Goal: Task Accomplishment & Management: Complete application form

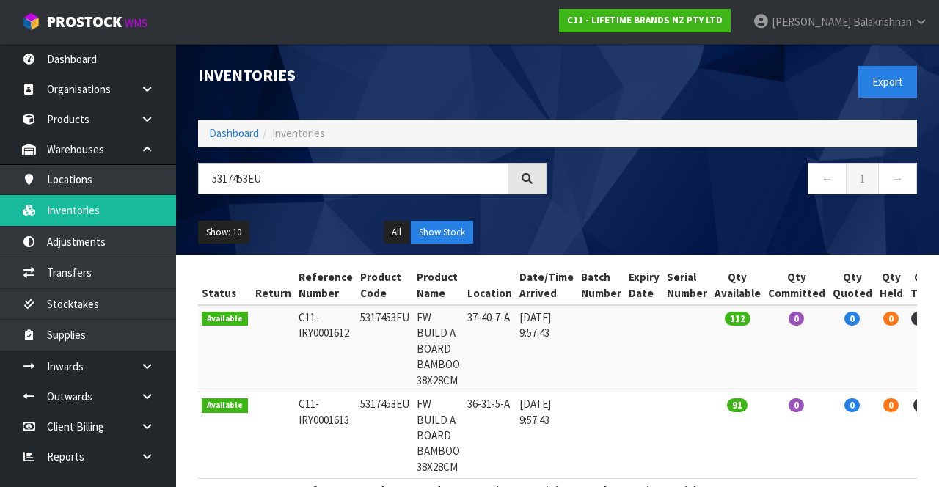
scroll to position [56, 0]
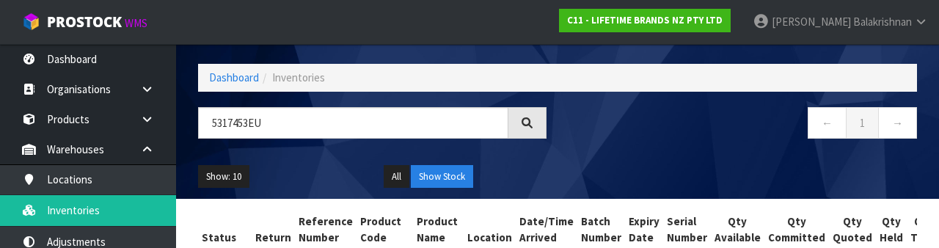
type input "5317453EU"
click at [680, 155] on div "Show: 10 5 10 25 50 All Show Stock" at bounding box center [557, 176] width 741 height 45
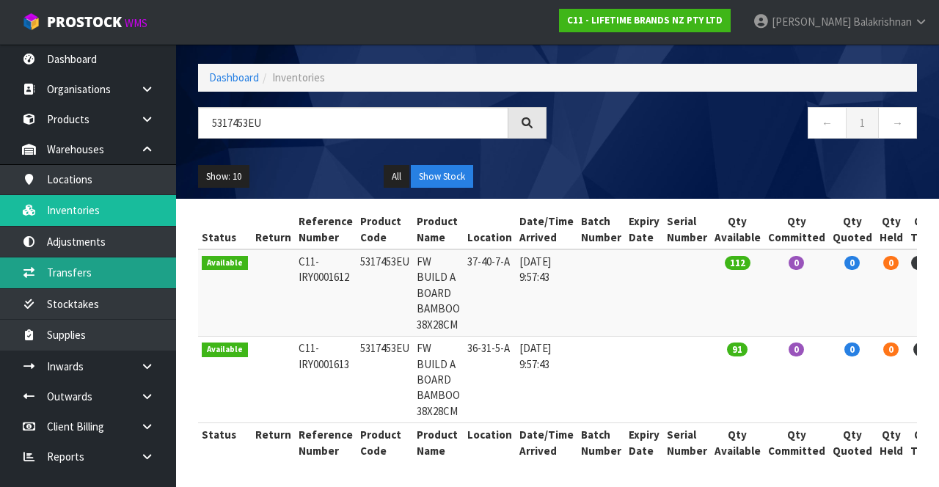
click at [79, 268] on link "Transfers" at bounding box center [88, 272] width 176 height 30
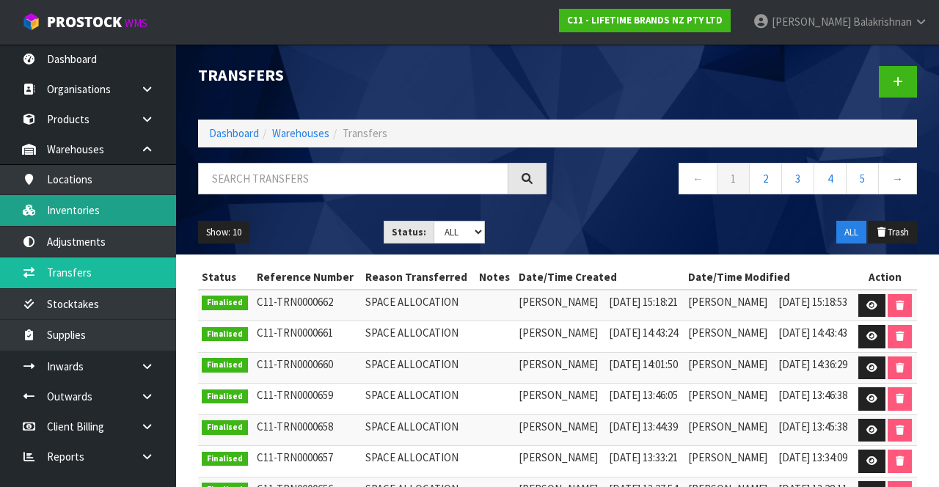
click at [51, 214] on link "Inventories" at bounding box center [88, 210] width 176 height 30
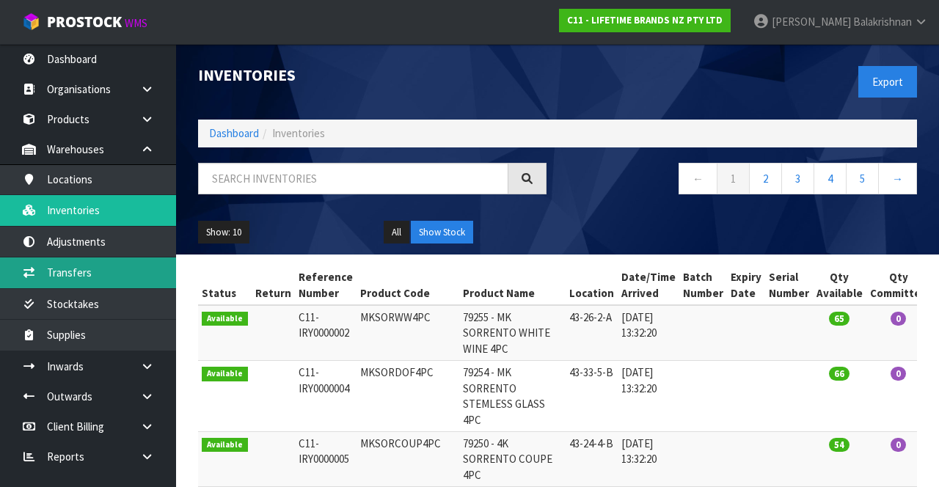
click at [51, 269] on link "Transfers" at bounding box center [88, 272] width 176 height 30
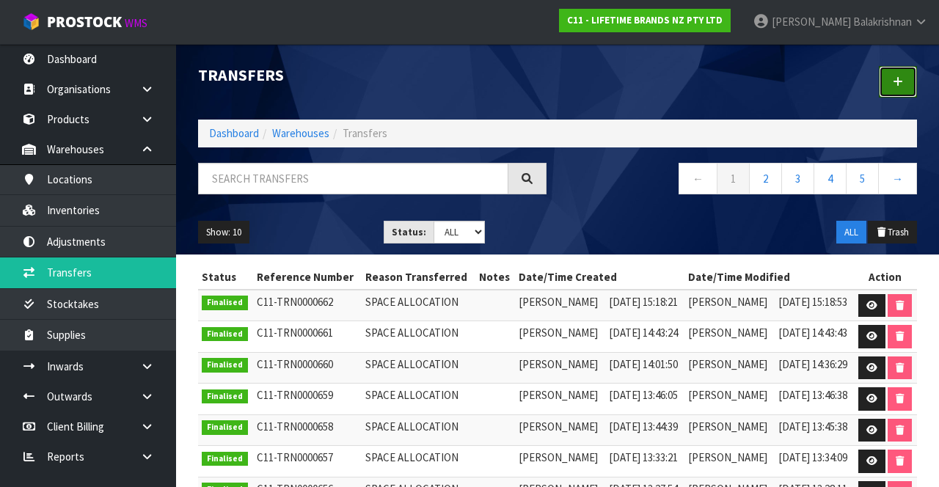
click at [901, 87] on link at bounding box center [898, 82] width 38 height 32
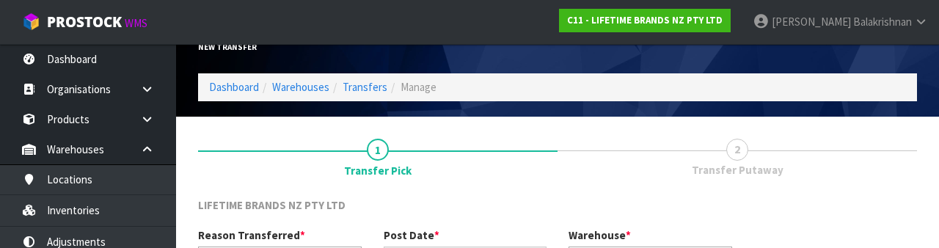
scroll to position [175, 0]
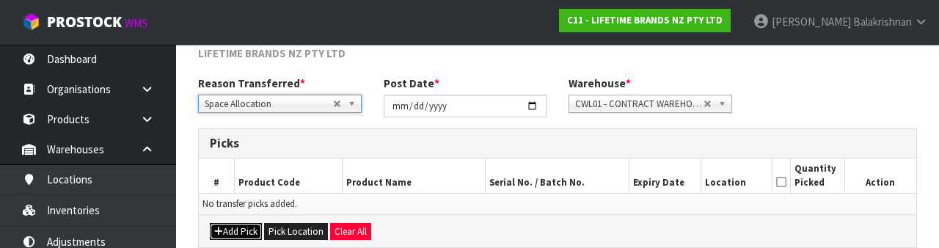
click at [227, 228] on button "Add Pick" at bounding box center [236, 232] width 52 height 18
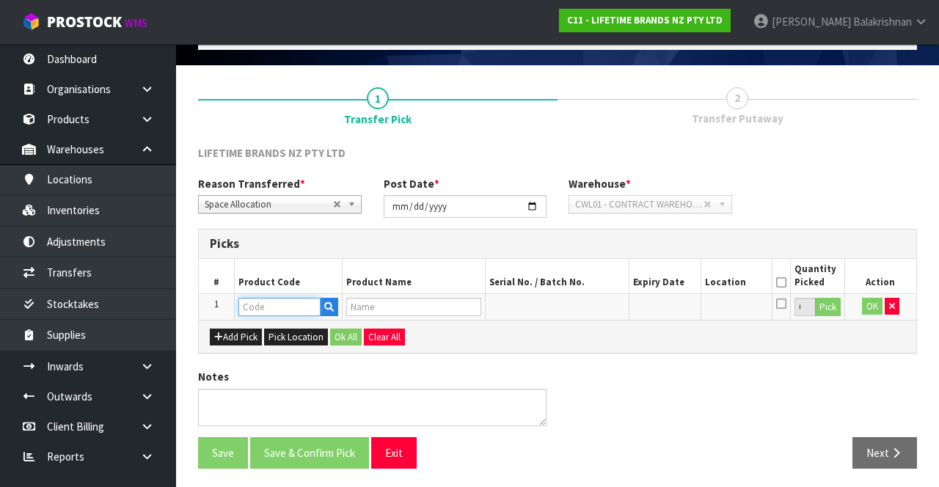
click at [269, 301] on input "text" at bounding box center [279, 307] width 82 height 18
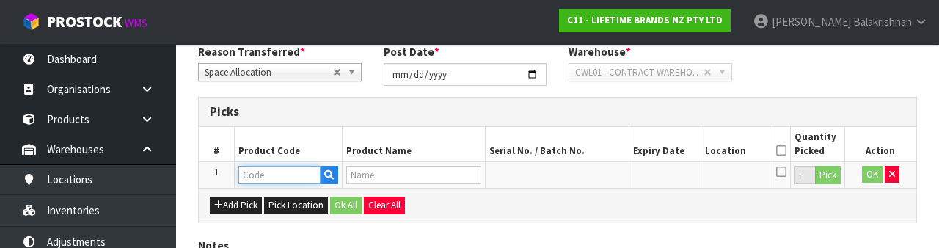
scroll to position [257, 0]
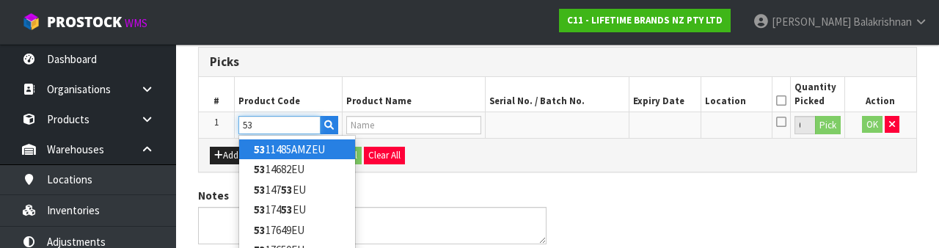
type input "5"
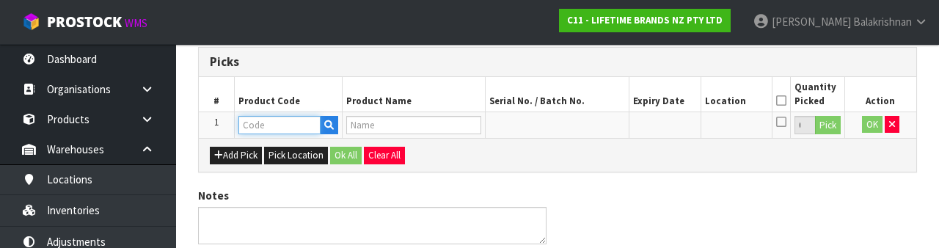
type input "5317453EU"
type input "FW BUILD A BOARD BAMBOO 38X28CM"
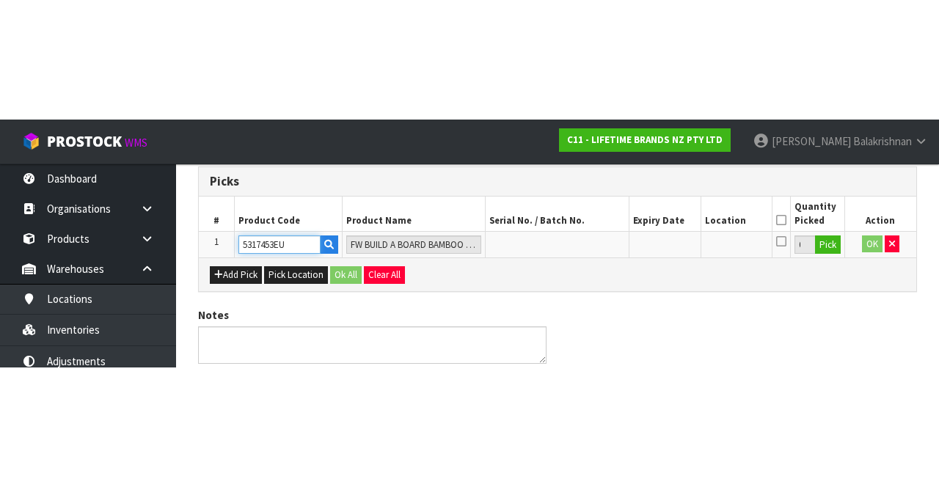
scroll to position [84, 0]
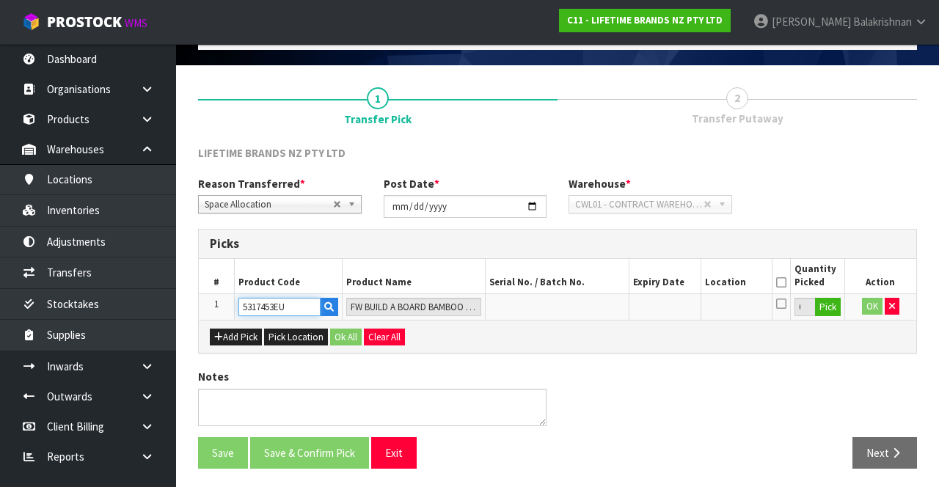
type input "5317453EU"
click at [822, 307] on button "Pick" at bounding box center [828, 307] width 26 height 19
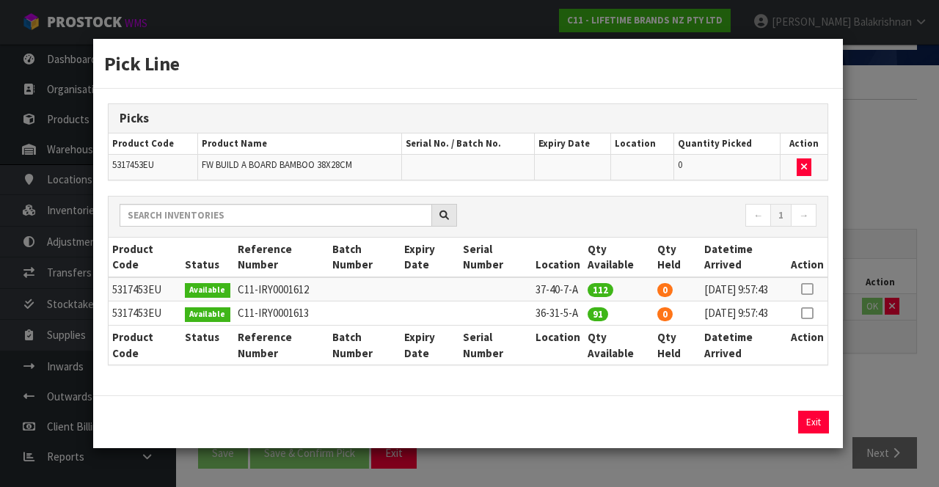
click at [809, 289] on icon at bounding box center [807, 289] width 12 height 1
click at [808, 313] on icon at bounding box center [807, 313] width 12 height 1
click at [808, 289] on icon at bounding box center [807, 289] width 12 height 1
type input "112"
click at [775, 434] on button "Assign Pick" at bounding box center [764, 422] width 60 height 23
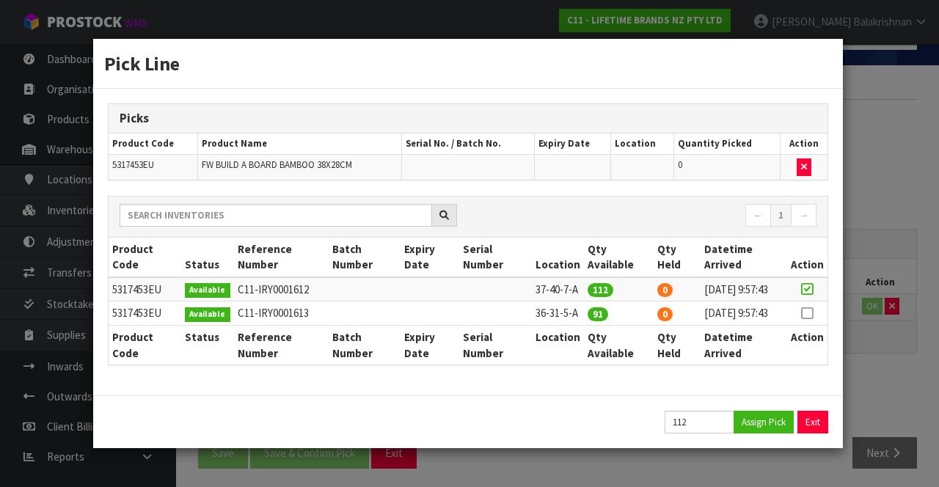
type input "112"
click at [809, 313] on icon at bounding box center [807, 313] width 12 height 1
click at [775, 434] on button "Assign Pick" at bounding box center [764, 422] width 60 height 23
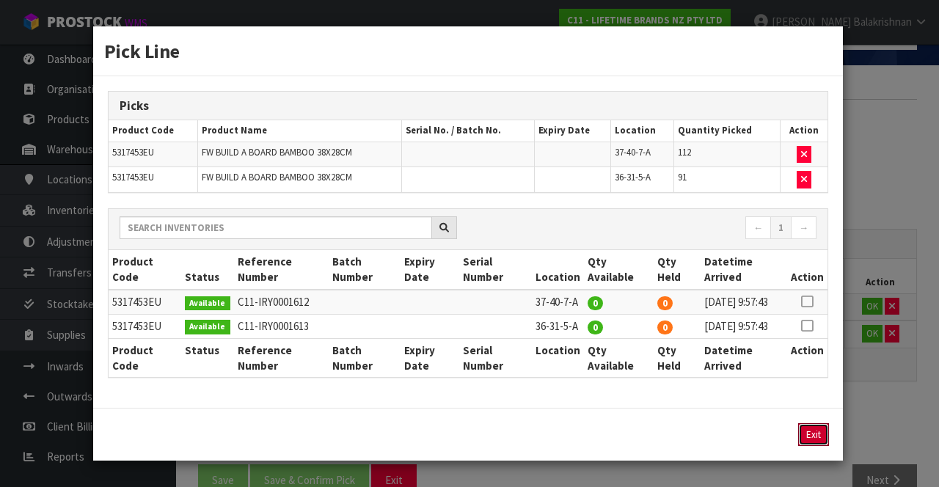
click at [816, 446] on button "Exit" at bounding box center [813, 434] width 31 height 23
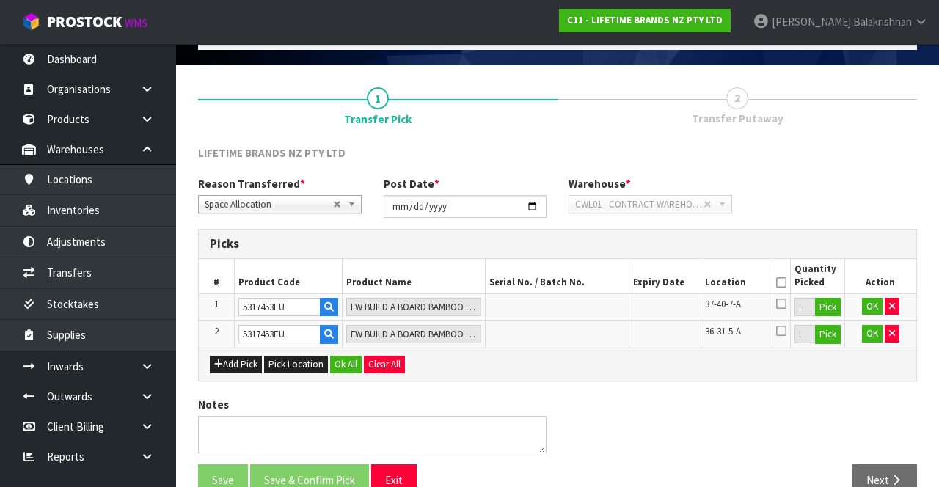
click at [784, 268] on th at bounding box center [781, 276] width 18 height 34
click at [781, 282] on icon at bounding box center [781, 282] width 10 height 1
click at [339, 356] on button "Ok All" at bounding box center [346, 365] width 32 height 18
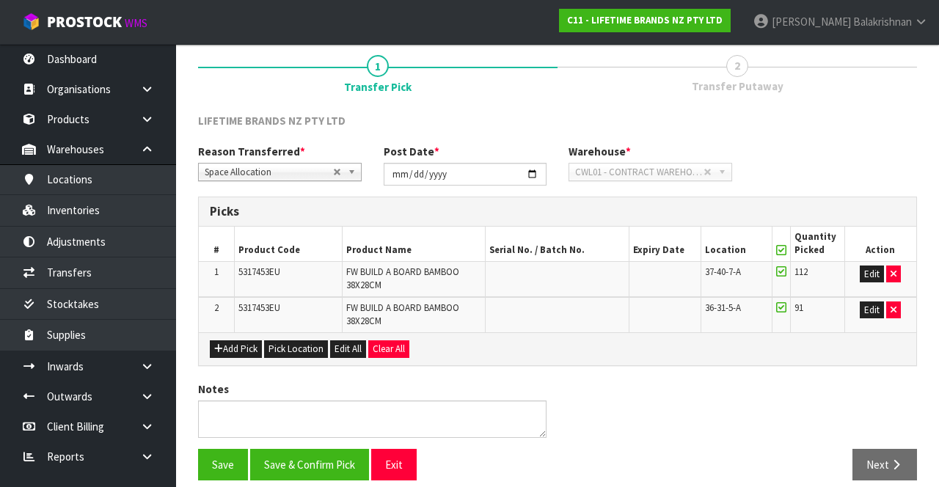
scroll to position [128, 0]
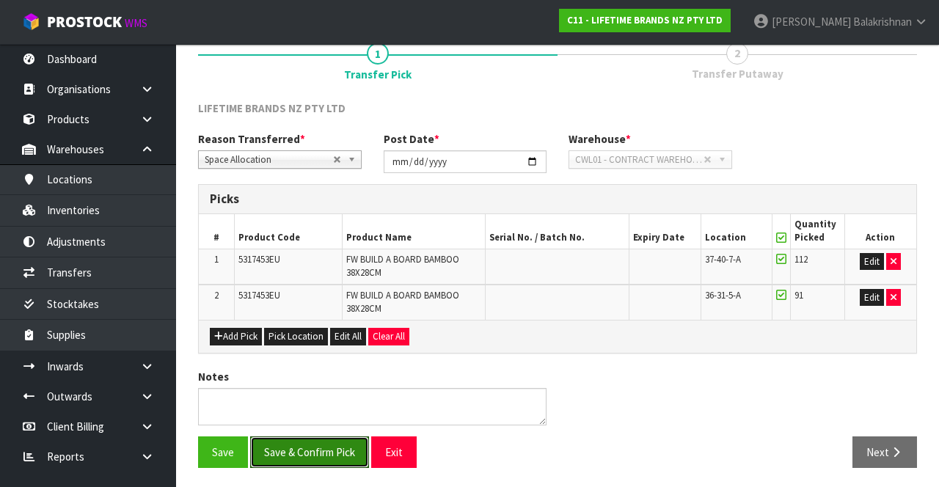
click at [282, 448] on button "Save & Confirm Pick" at bounding box center [309, 452] width 119 height 32
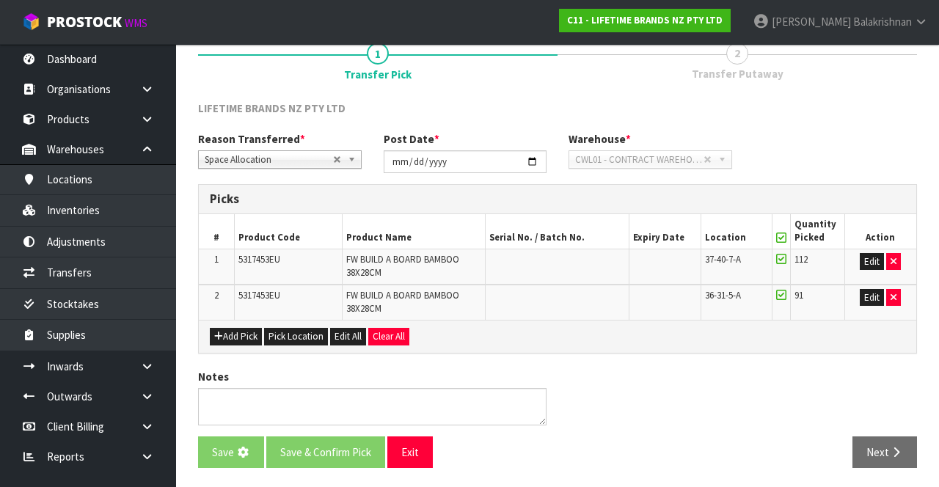
scroll to position [0, 0]
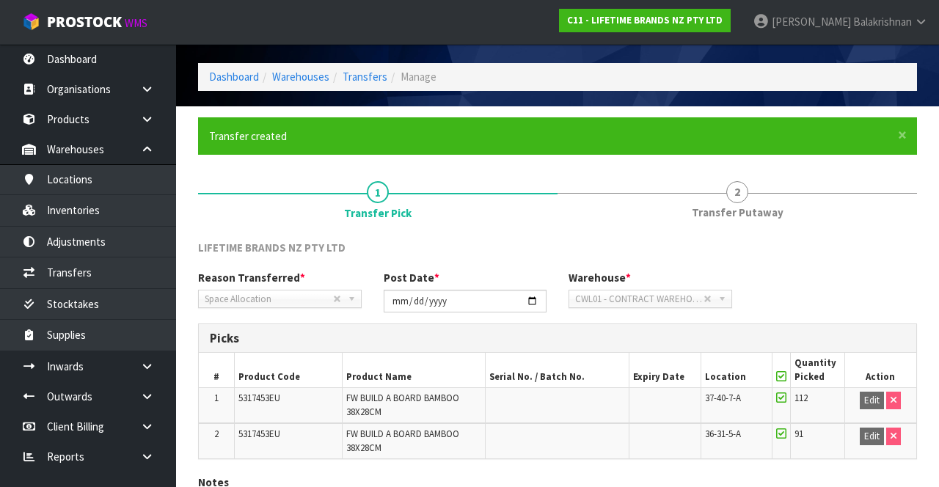
scroll to position [150, 0]
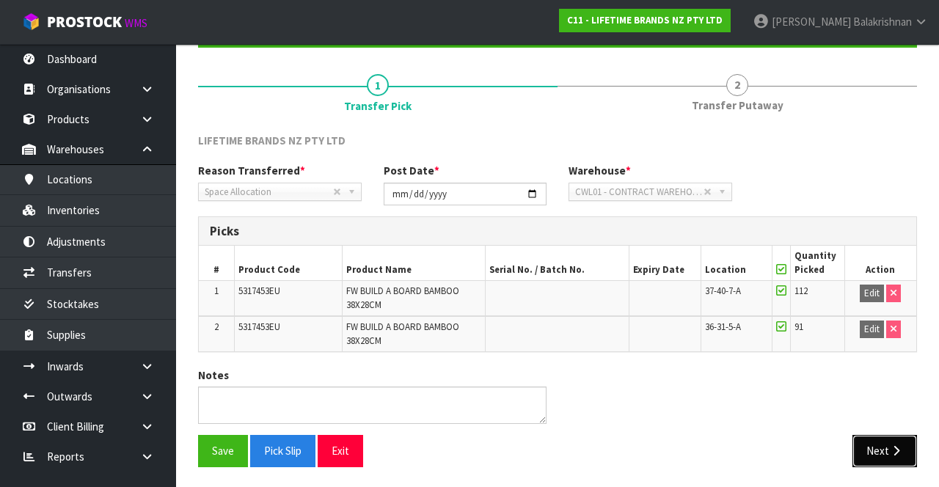
click at [892, 442] on button "Next" at bounding box center [884, 451] width 65 height 32
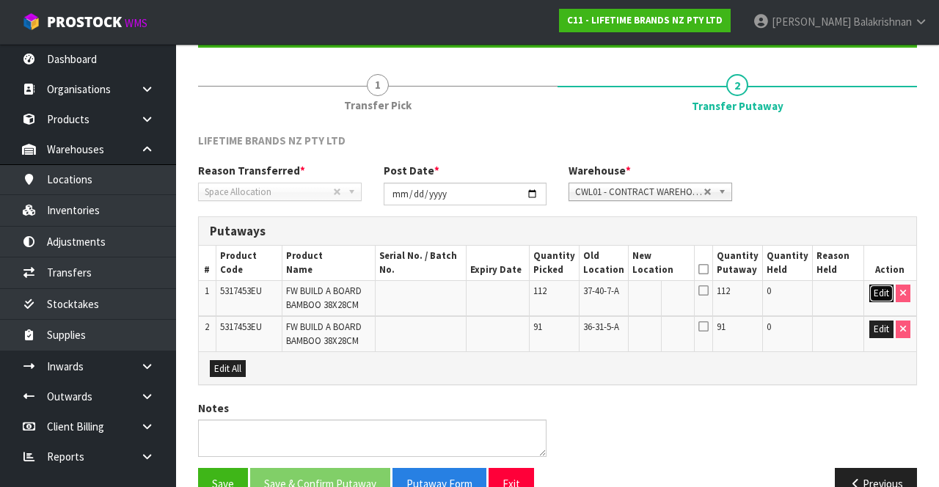
click at [869, 292] on button "Edit" at bounding box center [881, 294] width 24 height 18
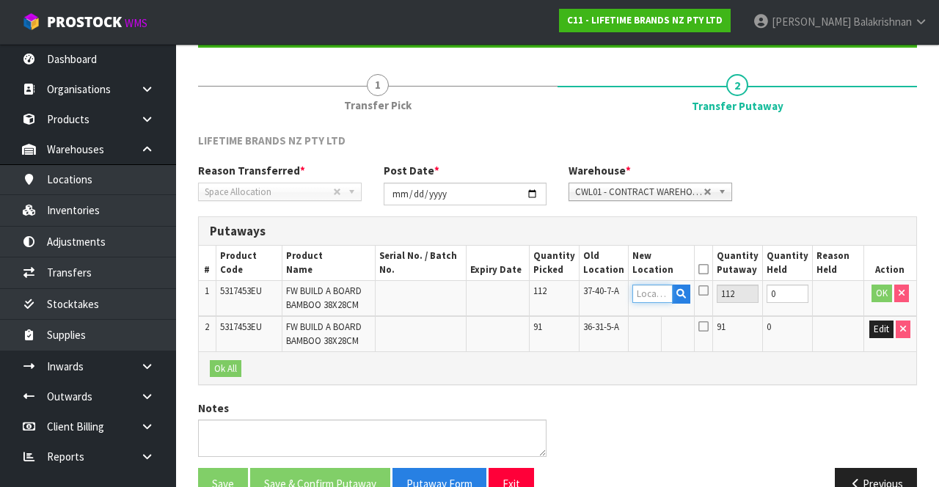
click at [663, 288] on input "text" at bounding box center [652, 294] width 41 height 18
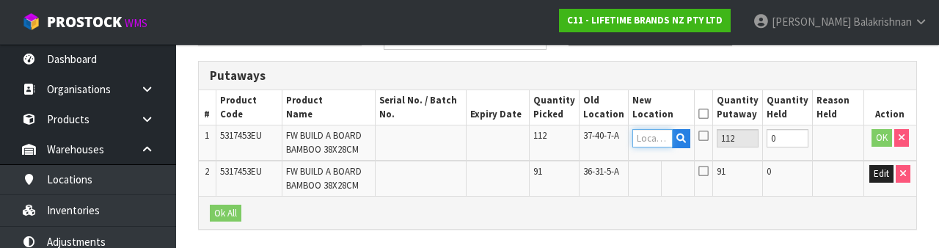
scroll to position [310, 0]
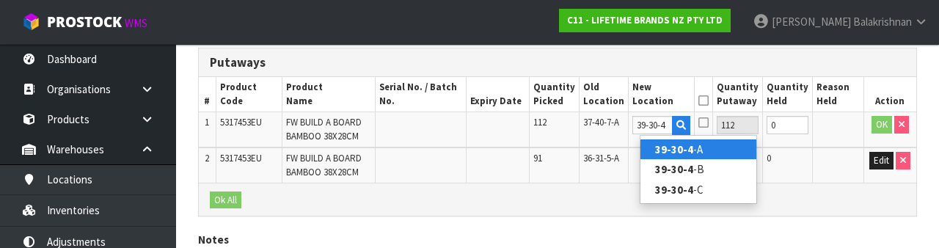
click at [712, 150] on link "39-30-4 -A" at bounding box center [698, 149] width 116 height 20
type input "39-30-4-A"
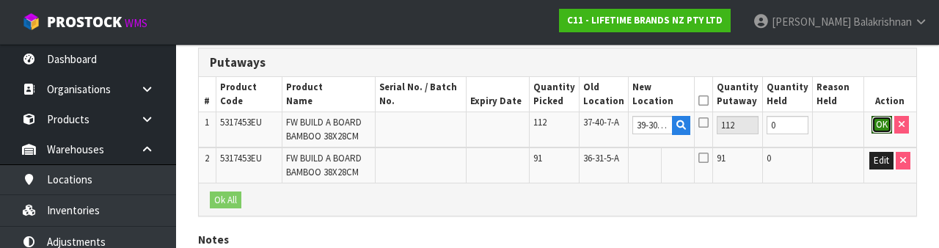
click at [879, 122] on button "OK" at bounding box center [881, 125] width 21 height 18
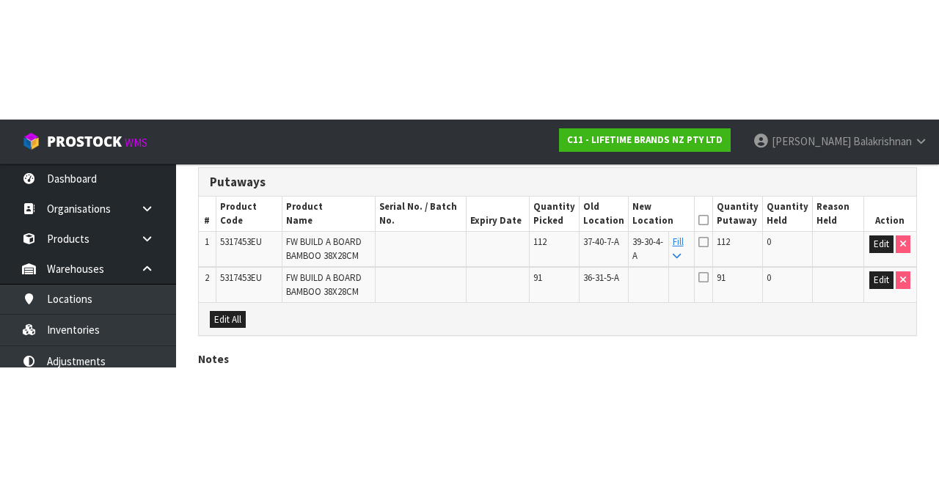
scroll to position [182, 0]
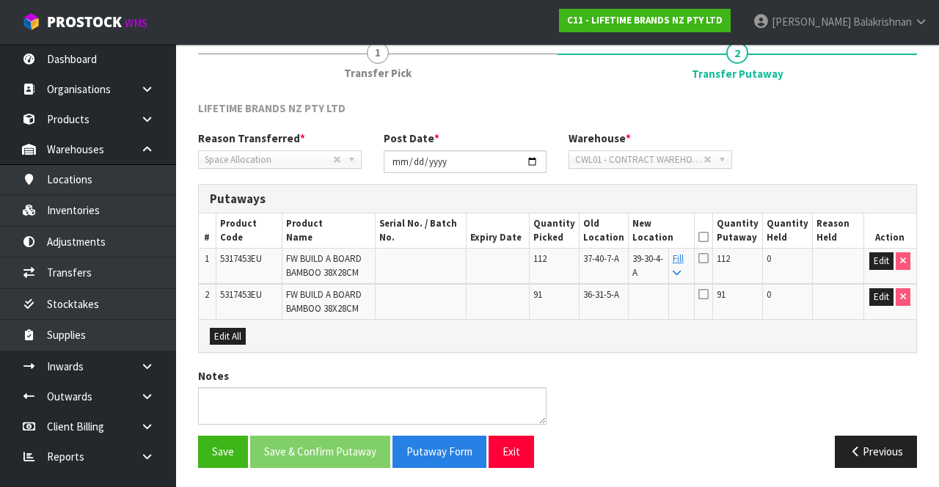
click at [684, 258] on link "Fill" at bounding box center [678, 265] width 11 height 26
click at [709, 237] on icon at bounding box center [703, 237] width 10 height 1
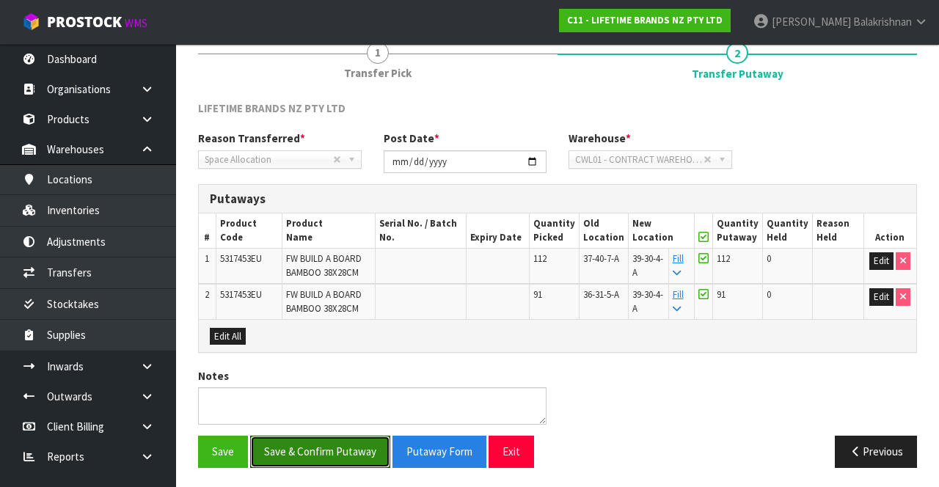
click at [314, 454] on button "Save & Confirm Putaway" at bounding box center [320, 452] width 140 height 32
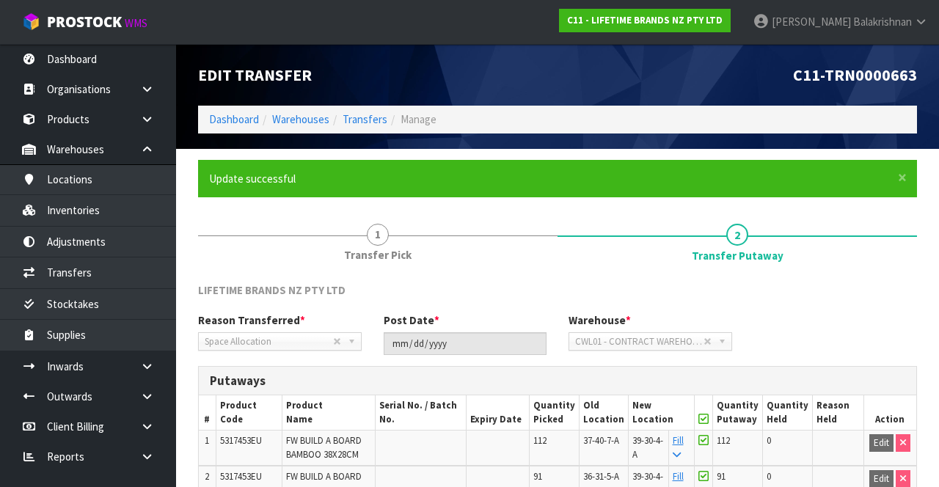
scroll to position [150, 0]
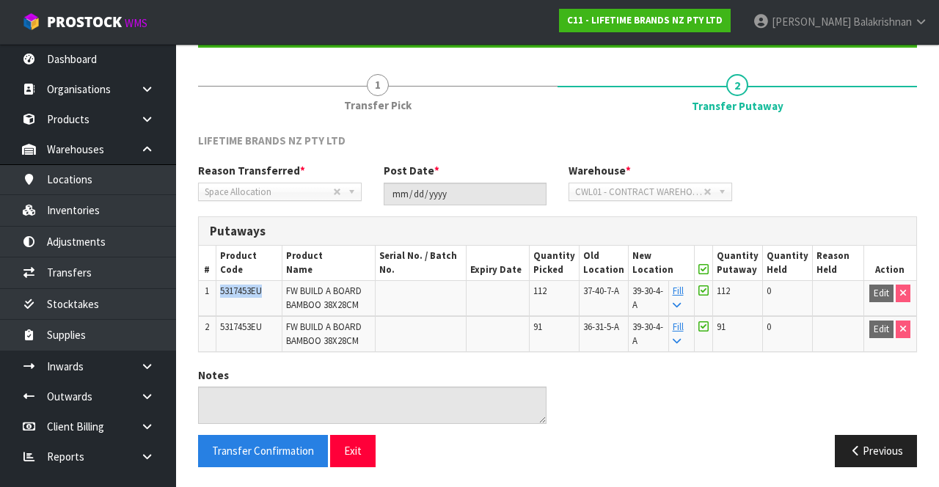
copy span "5317453EU"
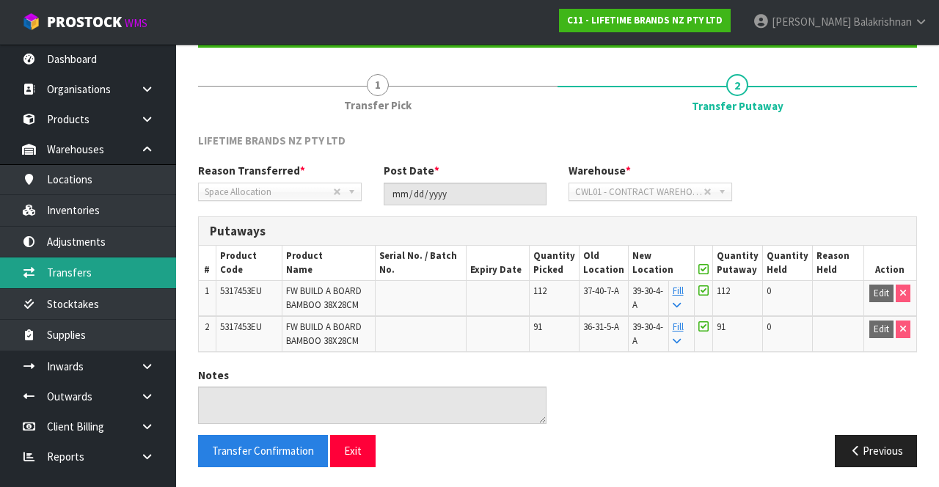
click at [54, 275] on link "Transfers" at bounding box center [88, 272] width 176 height 30
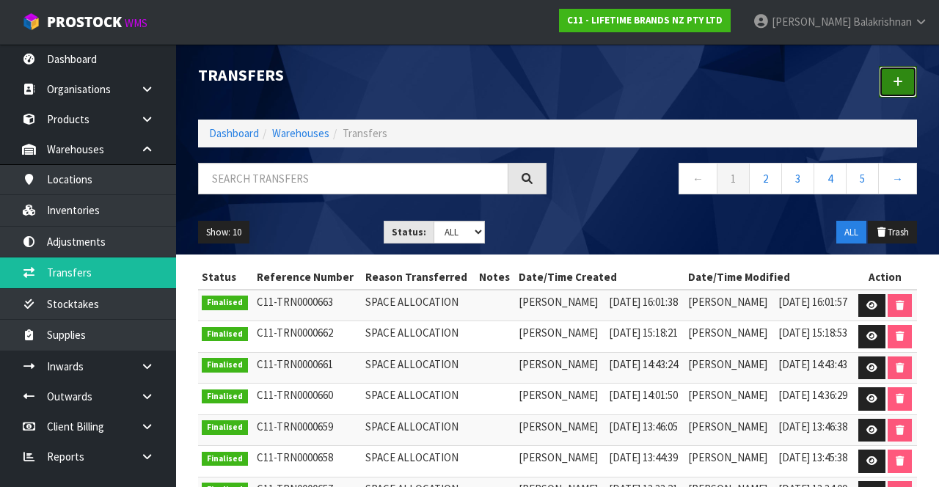
click at [894, 84] on icon at bounding box center [898, 81] width 10 height 11
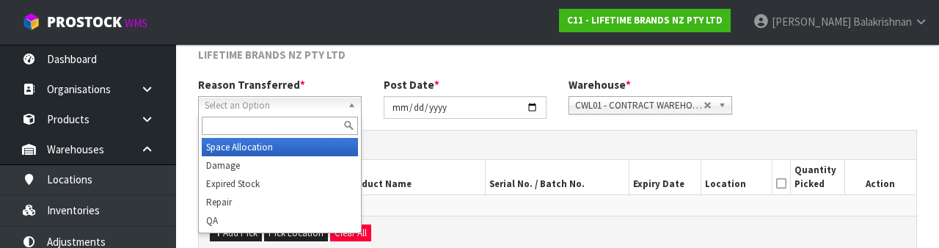
scroll to position [175, 0]
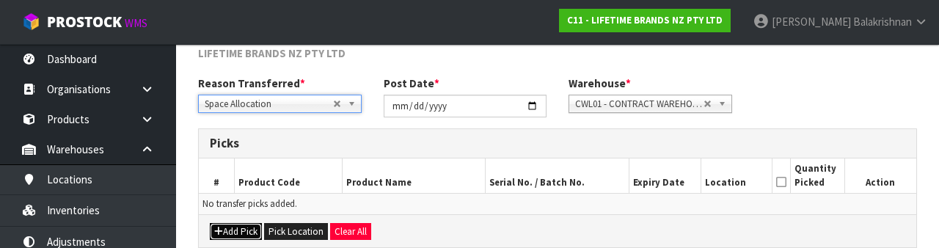
click at [222, 227] on icon "button" at bounding box center [218, 232] width 9 height 10
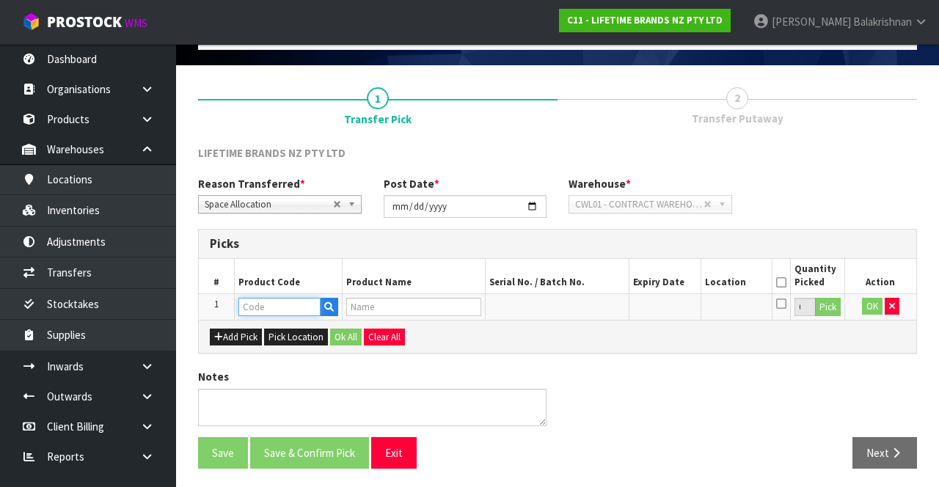
click at [257, 302] on input "text" at bounding box center [279, 307] width 82 height 18
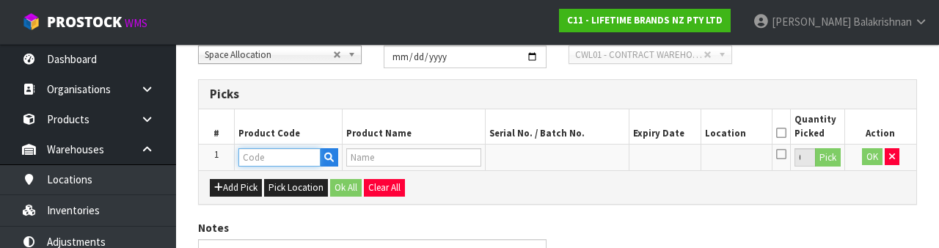
scroll to position [257, 0]
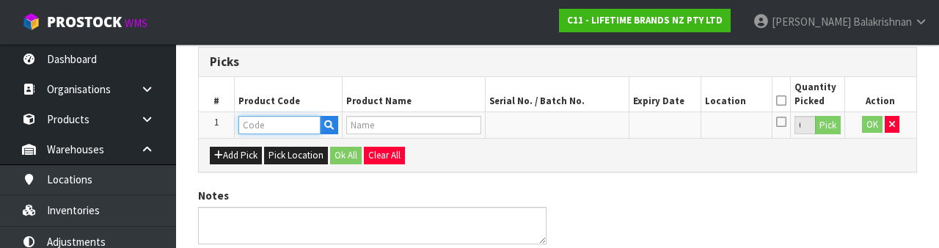
type input "5317453EU"
type input "FW BUILD A BOARD BAMBOO 38X28CM"
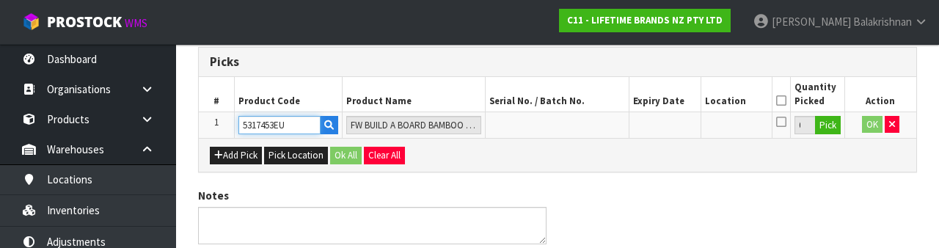
type input "5317453EU"
click at [834, 122] on button "Pick" at bounding box center [828, 125] width 26 height 19
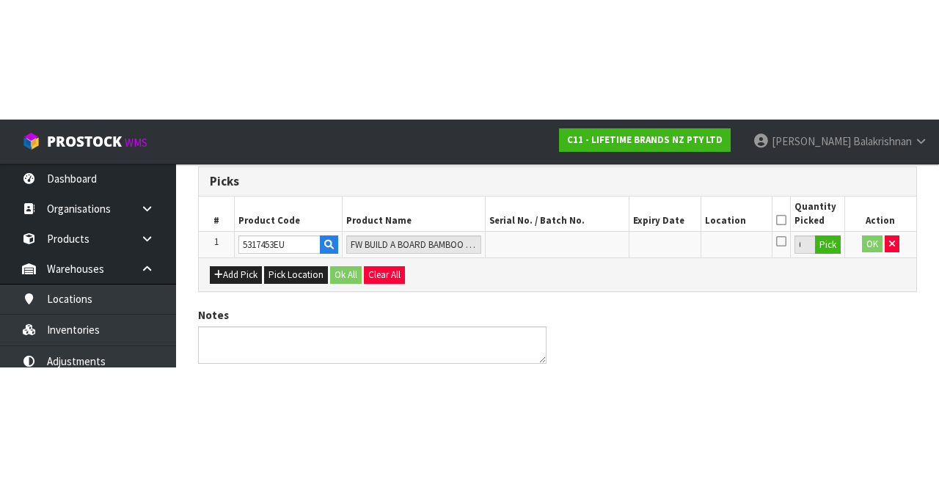
scroll to position [84, 0]
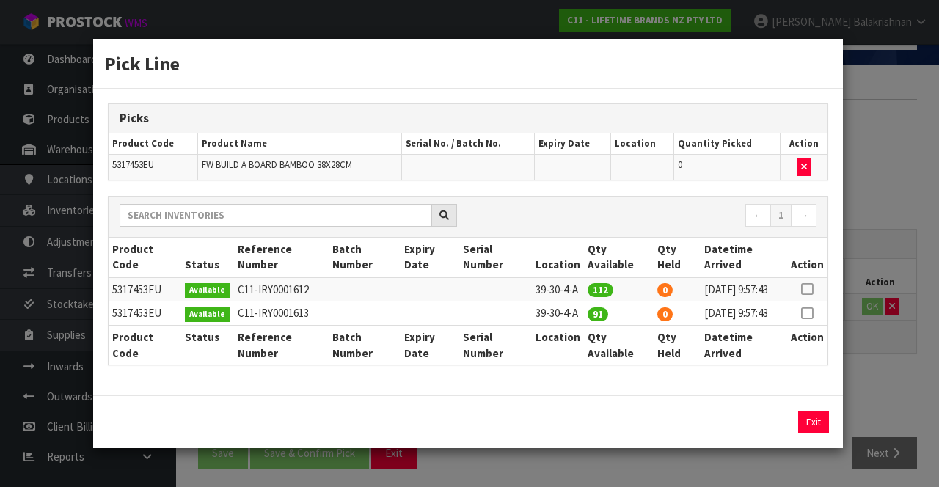
click at [809, 313] on icon at bounding box center [807, 313] width 12 height 1
click at [710, 434] on input "91" at bounding box center [700, 422] width 70 height 23
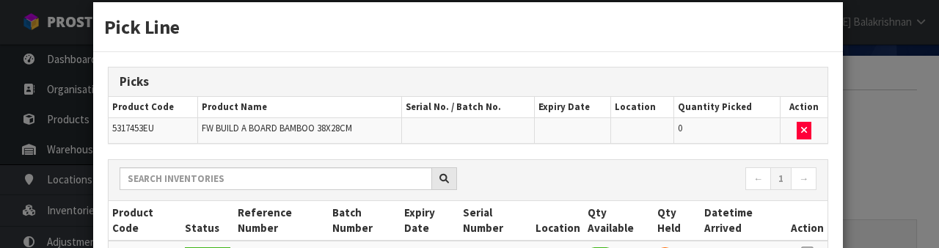
scroll to position [233, 0]
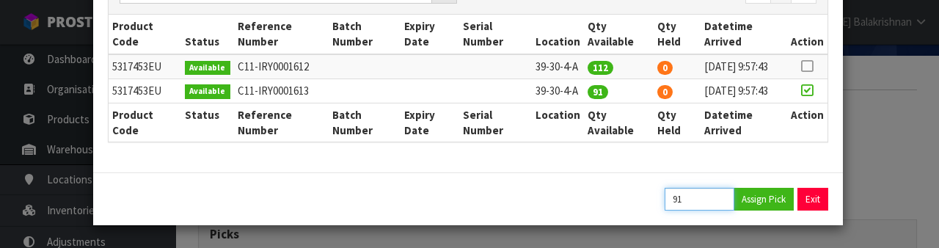
type input "9"
click at [713, 202] on input "37" at bounding box center [700, 199] width 70 height 23
type input "3"
type input "56"
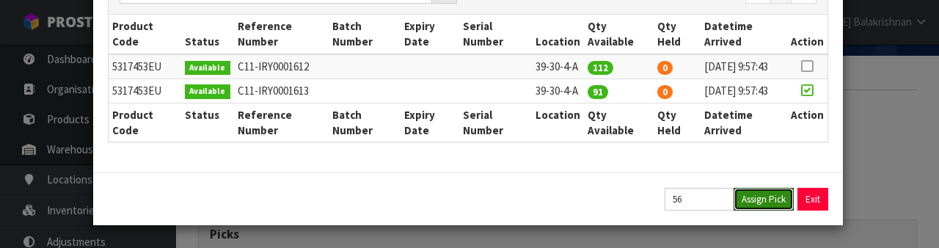
click at [772, 200] on button "Assign Pick" at bounding box center [764, 199] width 60 height 23
type input "56"
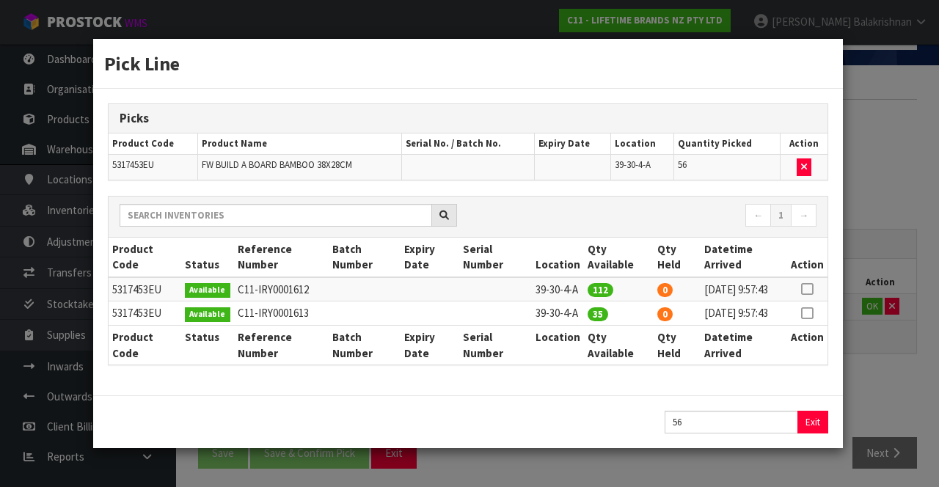
scroll to position [0, 0]
click at [810, 430] on button "Exit" at bounding box center [813, 422] width 31 height 23
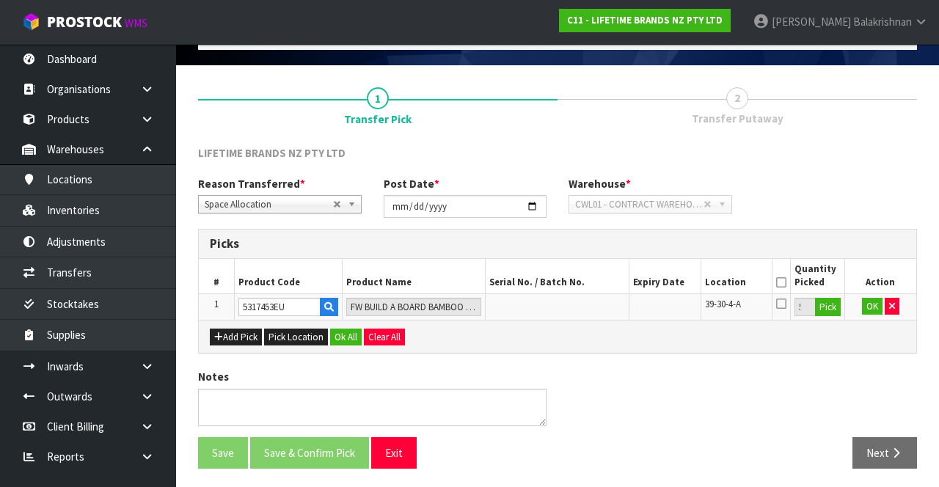
click at [781, 282] on icon at bounding box center [781, 282] width 10 height 1
click at [330, 340] on button "Ok All" at bounding box center [346, 338] width 32 height 18
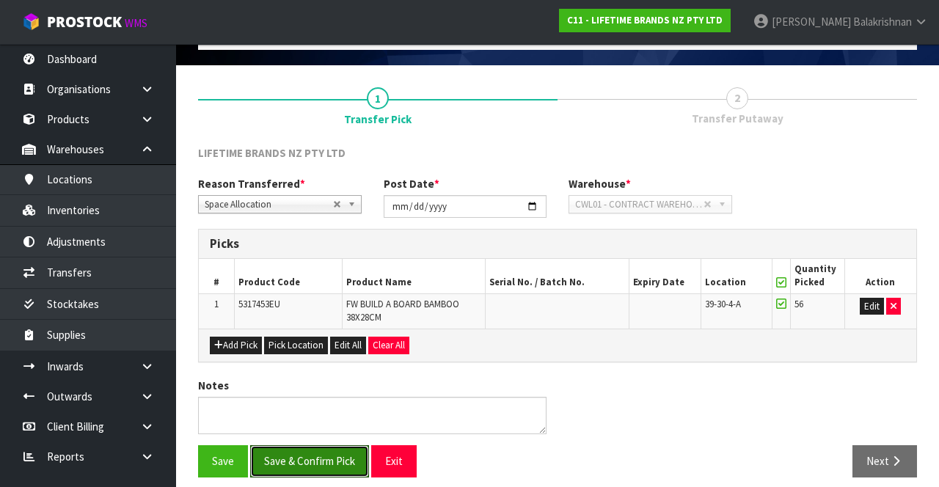
click at [331, 459] on button "Save & Confirm Pick" at bounding box center [309, 461] width 119 height 32
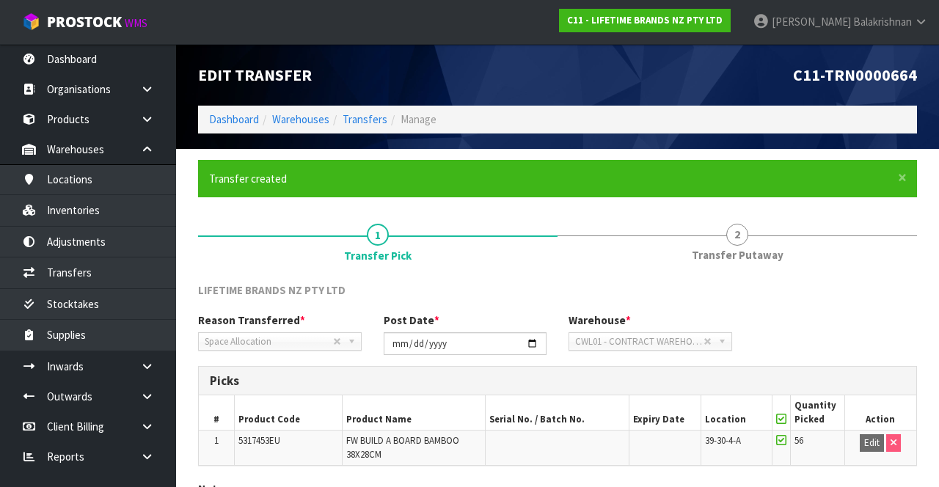
scroll to position [114, 0]
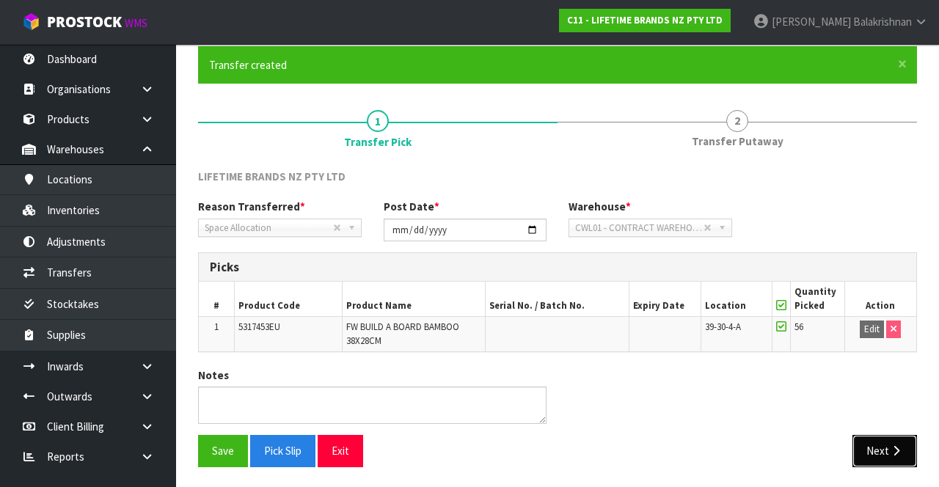
click at [892, 442] on button "Next" at bounding box center [884, 451] width 65 height 32
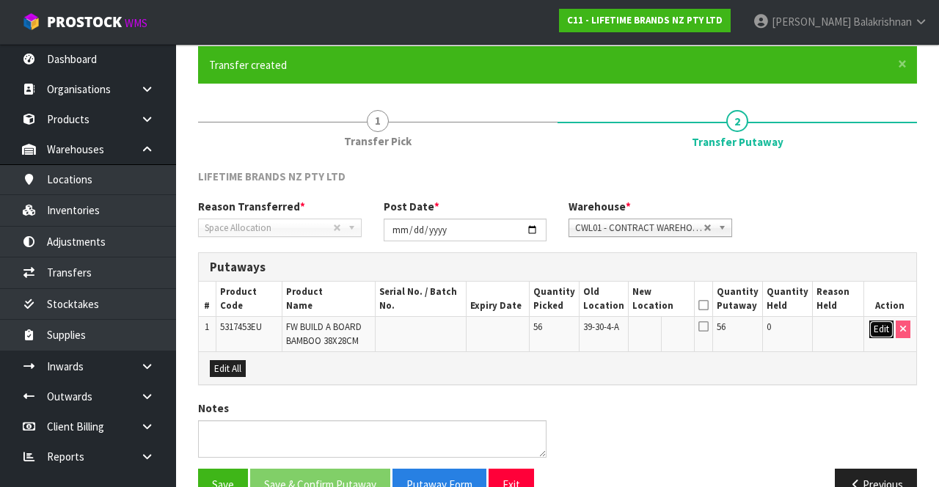
click at [872, 323] on button "Edit" at bounding box center [881, 330] width 24 height 18
click at [657, 323] on input "text" at bounding box center [653, 330] width 41 height 18
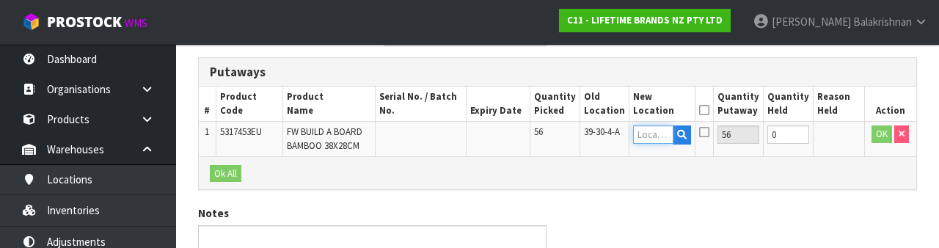
scroll to position [310, 0]
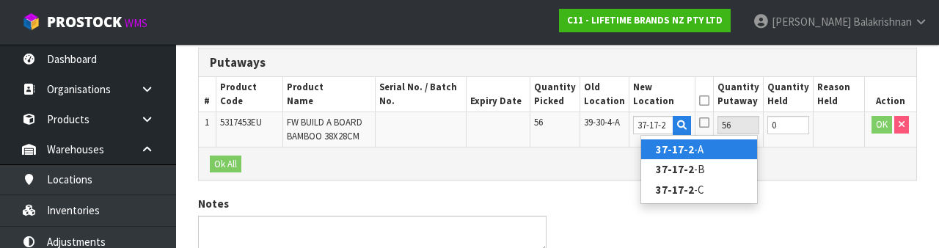
click at [714, 150] on link "37-17-2 -A" at bounding box center [699, 149] width 116 height 20
type input "37-17-2-A"
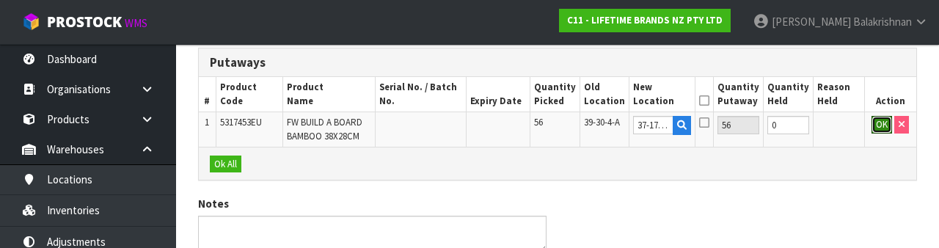
click at [876, 122] on button "OK" at bounding box center [881, 125] width 21 height 18
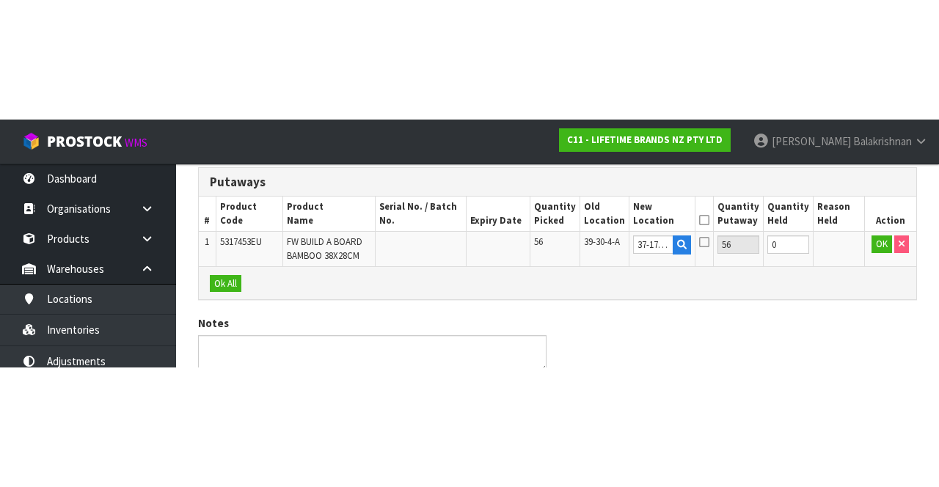
scroll to position [145, 0]
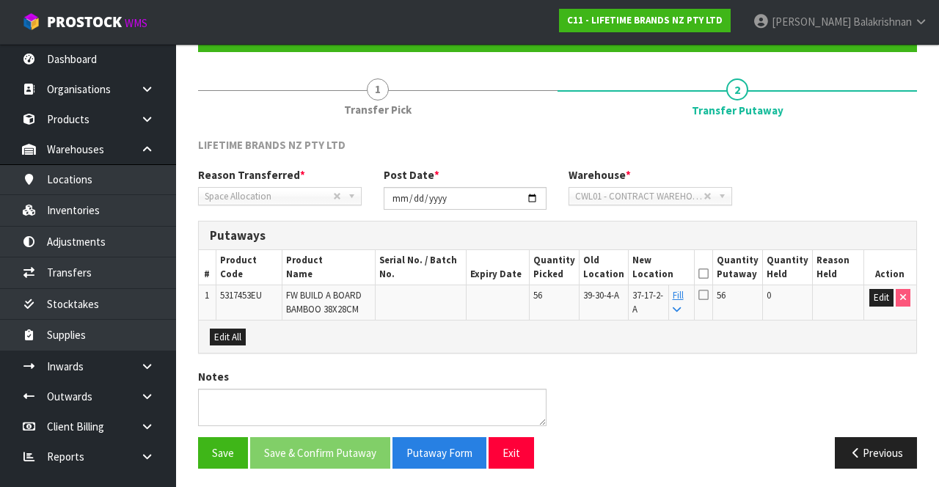
click at [709, 274] on icon at bounding box center [703, 274] width 10 height 1
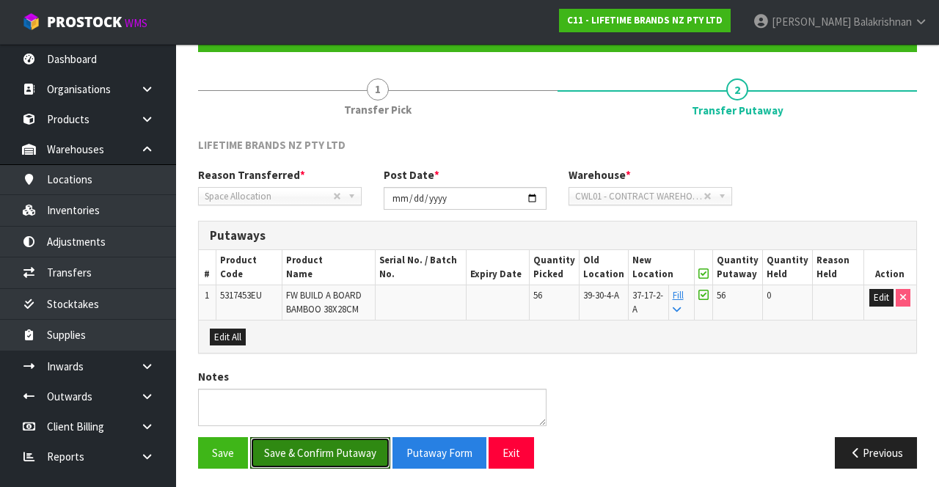
click at [350, 449] on button "Save & Confirm Putaway" at bounding box center [320, 453] width 140 height 32
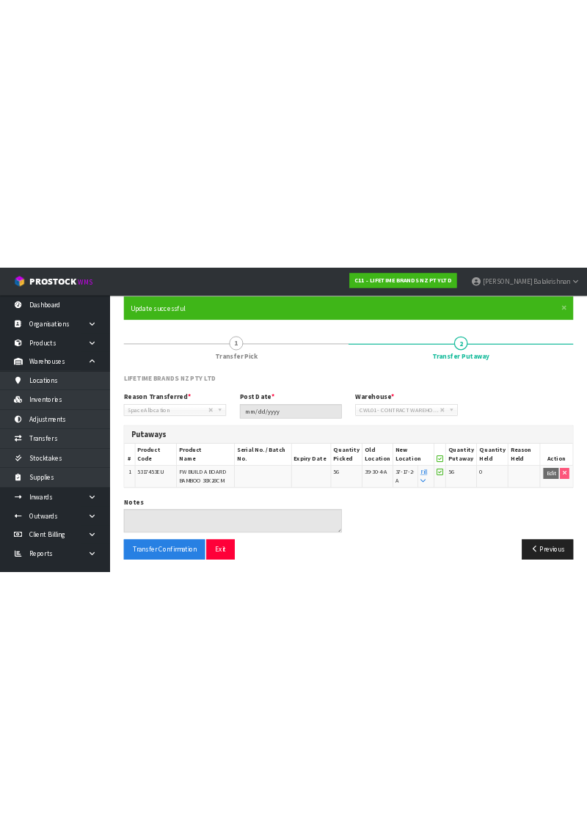
scroll to position [0, 0]
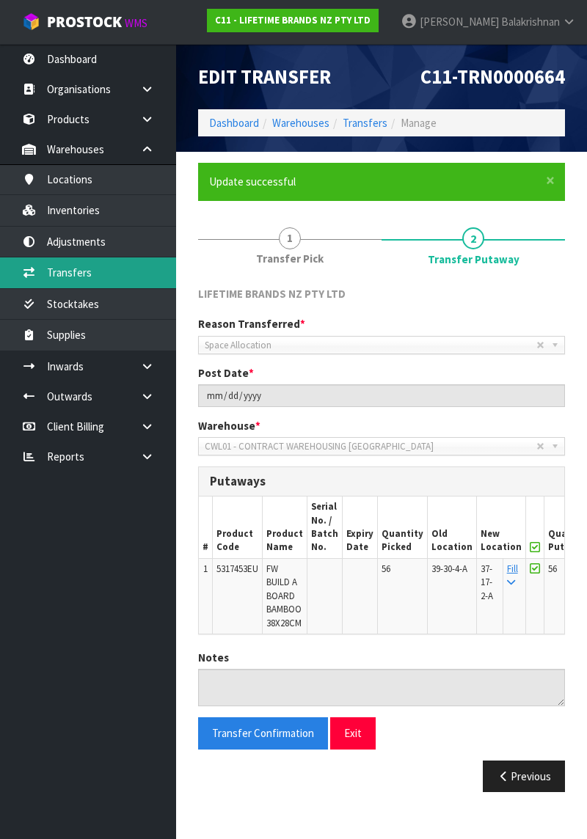
click at [95, 279] on link "Transfers" at bounding box center [88, 272] width 176 height 30
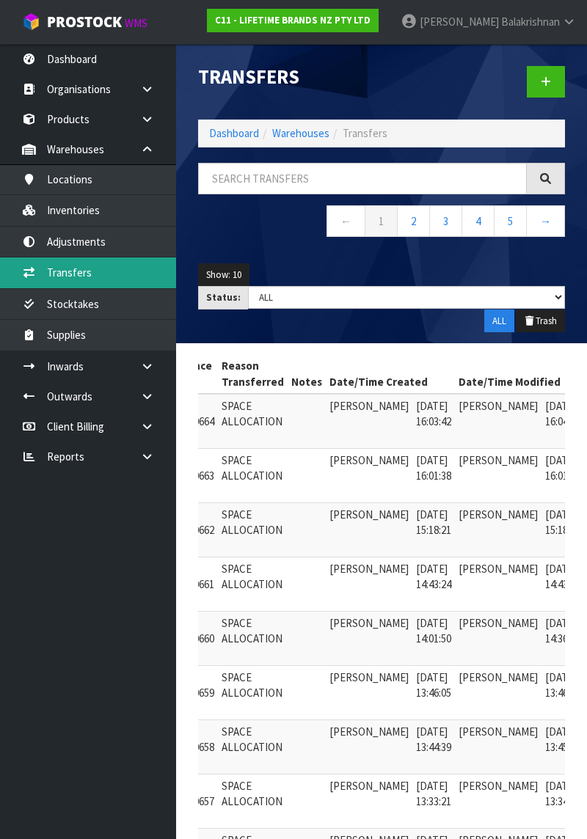
scroll to position [0, 141]
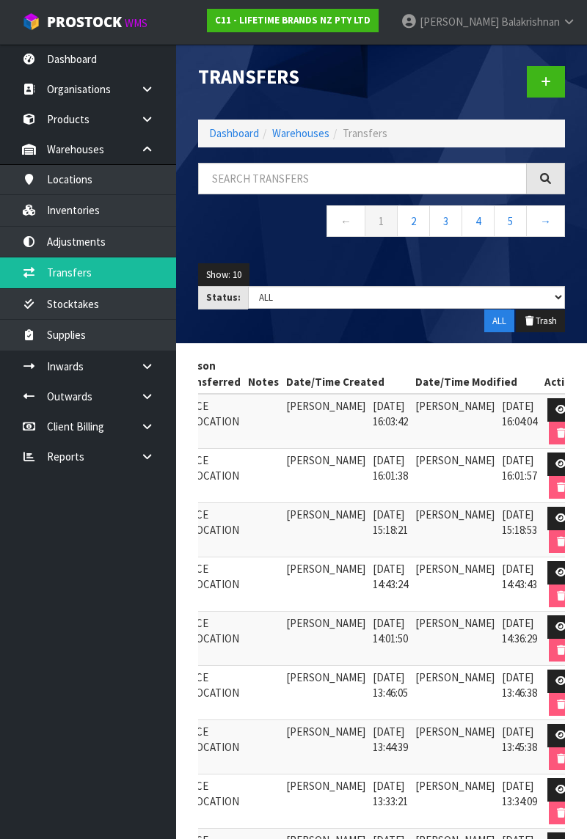
click at [547, 19] on span "Balakrishnan" at bounding box center [530, 22] width 59 height 14
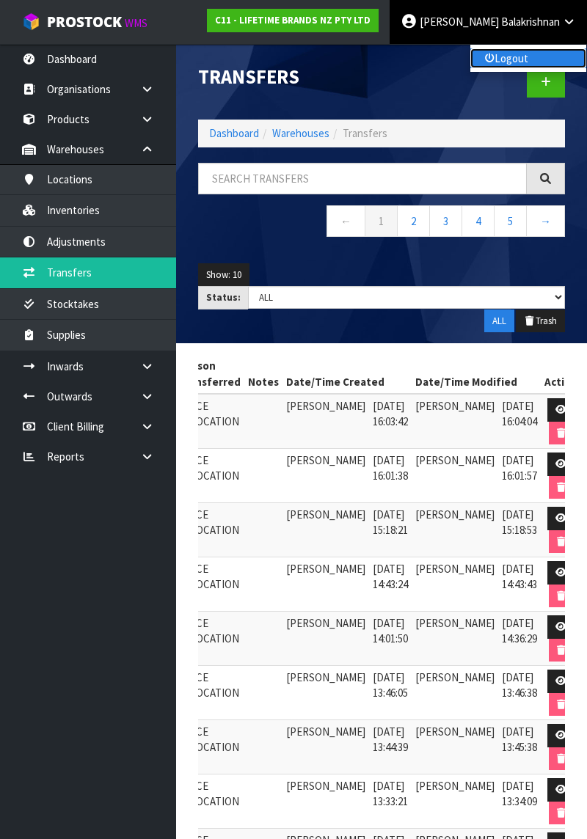
click at [509, 61] on link "Logout" at bounding box center [528, 58] width 116 height 20
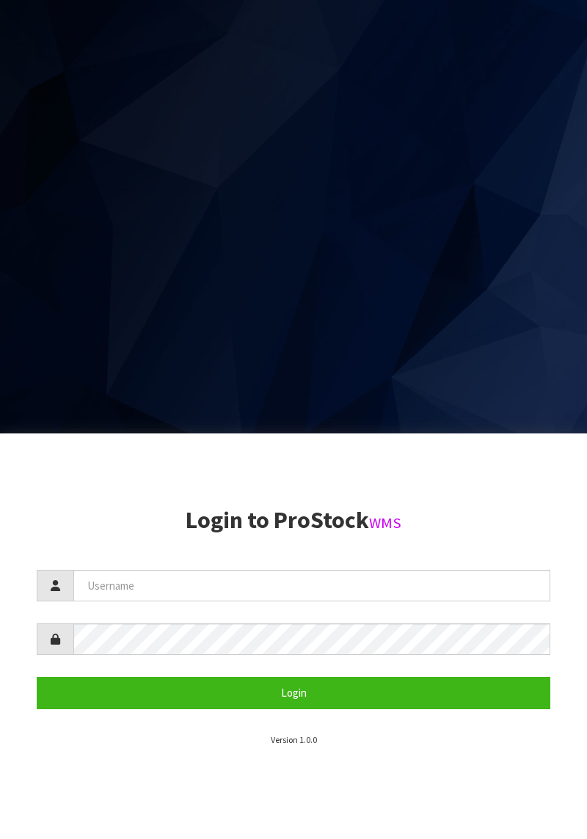
scroll to position [428, 0]
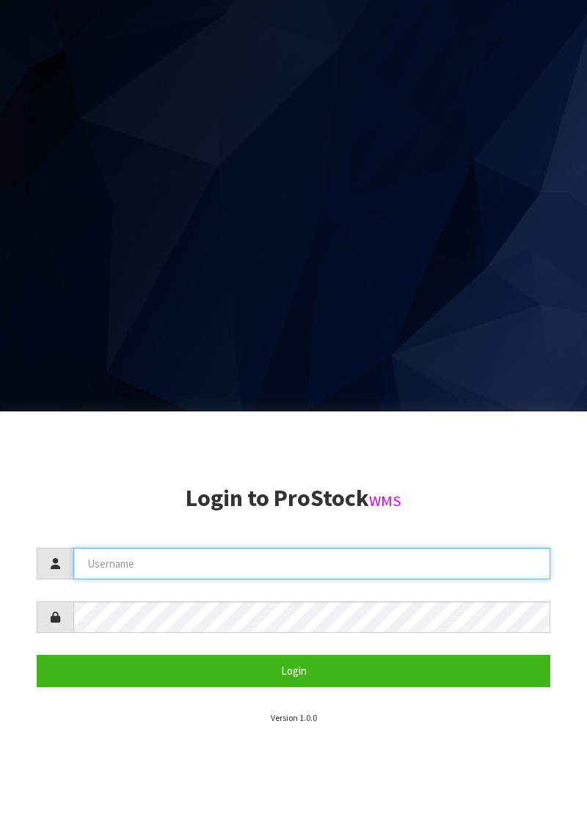
click at [246, 569] on input "text" at bounding box center [311, 564] width 477 height 32
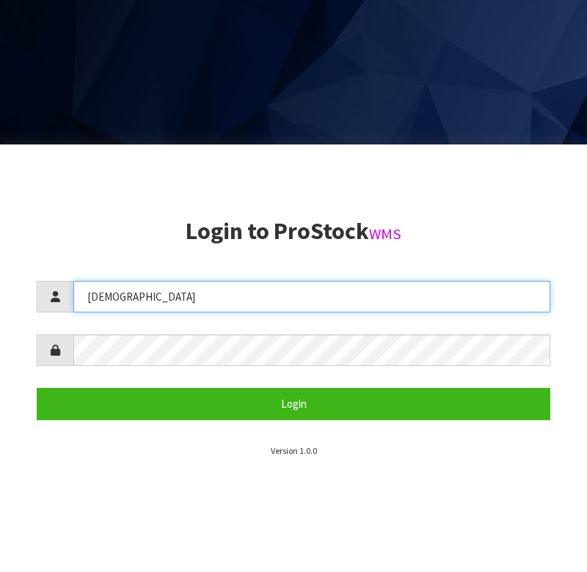
type input "[DEMOGRAPHIC_DATA]"
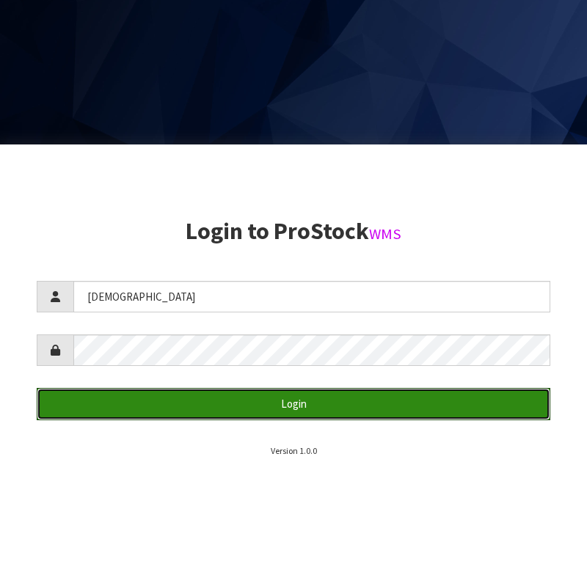
click at [274, 390] on button "Login" at bounding box center [293, 404] width 513 height 32
